Goal: Task Accomplishment & Management: Use online tool/utility

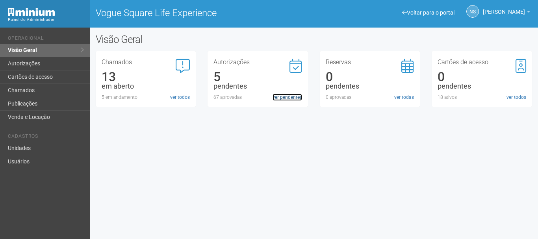
click at [281, 96] on link "ver pendentes" at bounding box center [288, 97] width 30 height 7
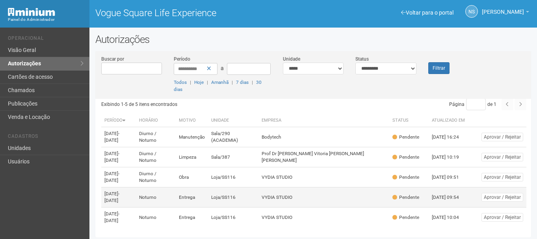
scroll to position [8, 0]
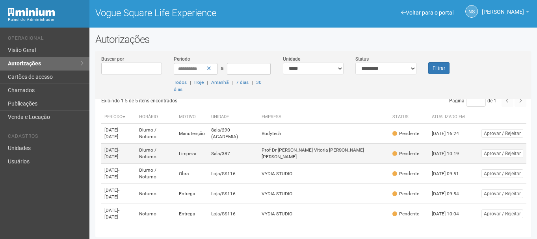
click at [208, 154] on td "Limpeza" at bounding box center [192, 154] width 32 height 20
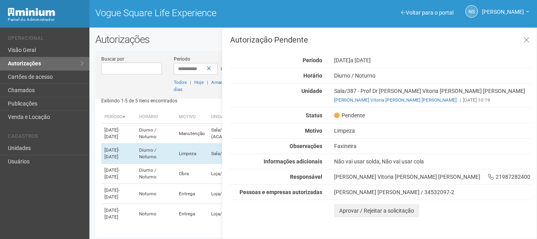
click at [342, 189] on div "Maricelia da Silva Fernandes / 34532097-2" at bounding box center [432, 192] width 197 height 7
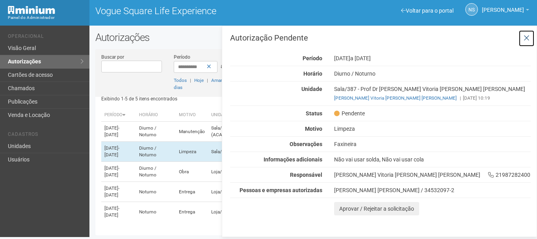
click at [525, 34] on icon at bounding box center [526, 38] width 6 height 8
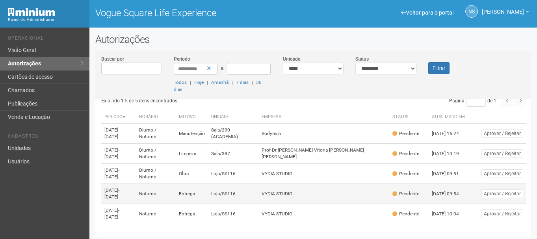
scroll to position [8, 0]
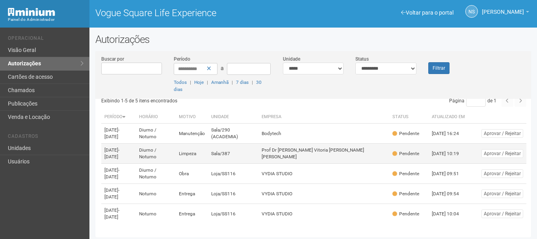
click at [208, 149] on td "Limpeza" at bounding box center [192, 154] width 32 height 20
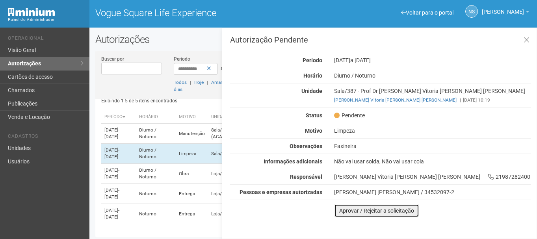
click at [384, 212] on button "Aprovar / Rejeitar a solicitação" at bounding box center [376, 210] width 85 height 13
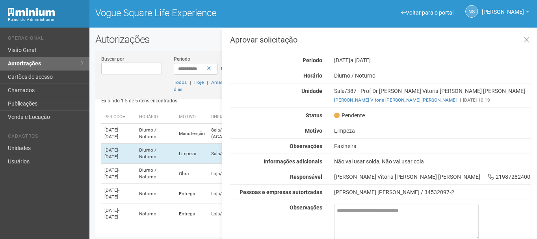
scroll to position [35, 0]
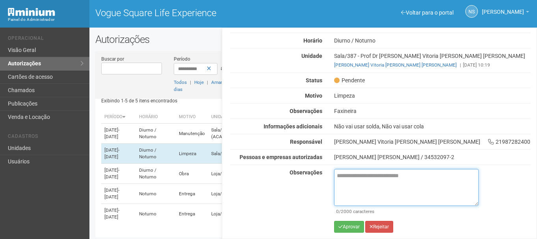
click at [364, 184] on textarea at bounding box center [406, 187] width 145 height 37
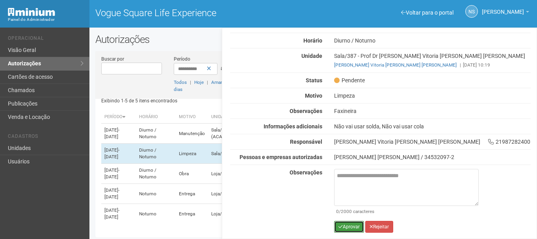
click at [356, 228] on button "Aprovar" at bounding box center [349, 227] width 30 height 12
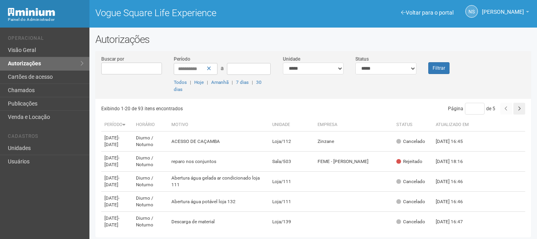
click at [31, 42] on li "Operacional" at bounding box center [46, 39] width 76 height 8
